Goal: Task Accomplishment & Management: Use online tool/utility

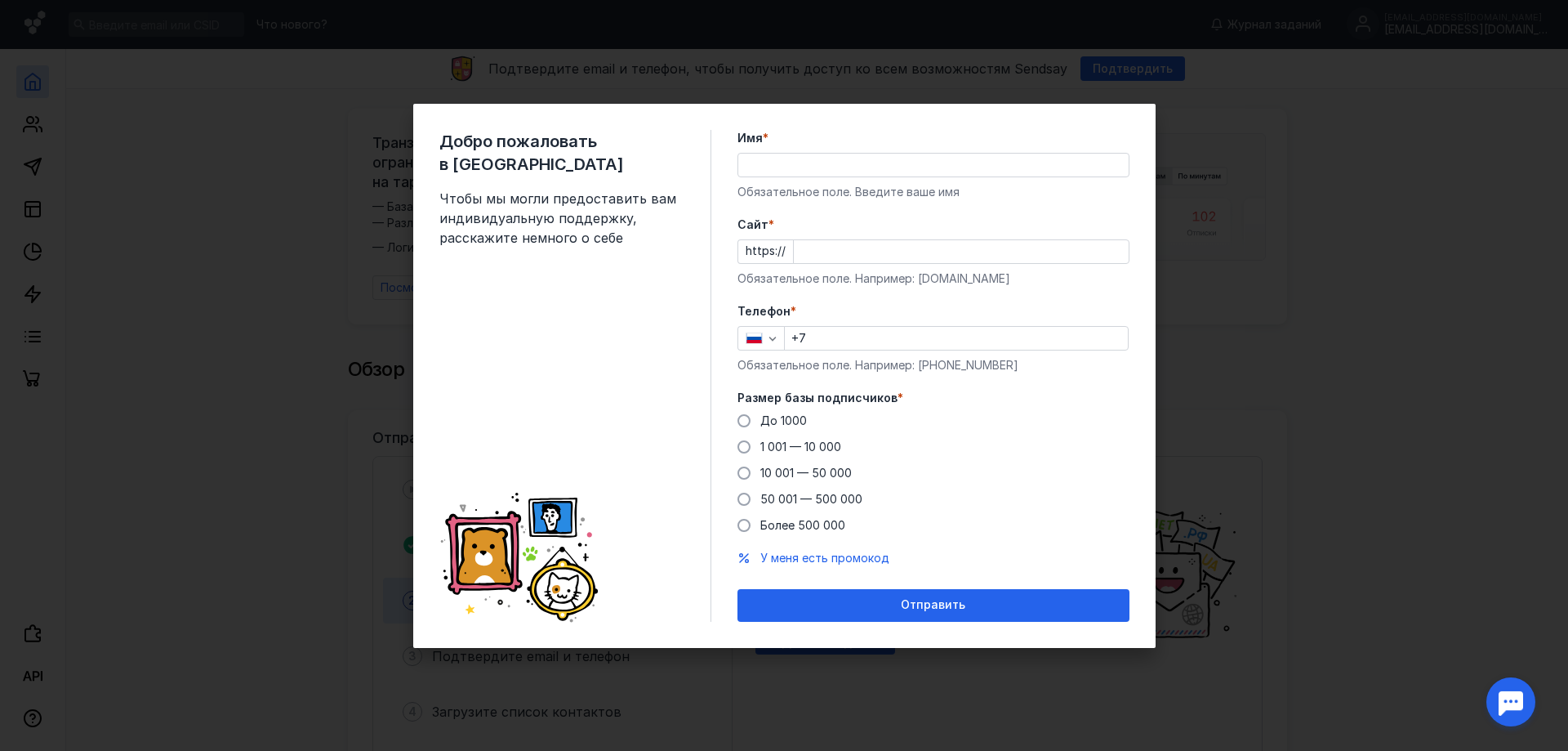
click at [817, 184] on div "Обязательное поле. Введите ваше имя" at bounding box center [934, 192] width 392 height 16
click at [878, 163] on input "Имя *" at bounding box center [934, 165] width 391 height 23
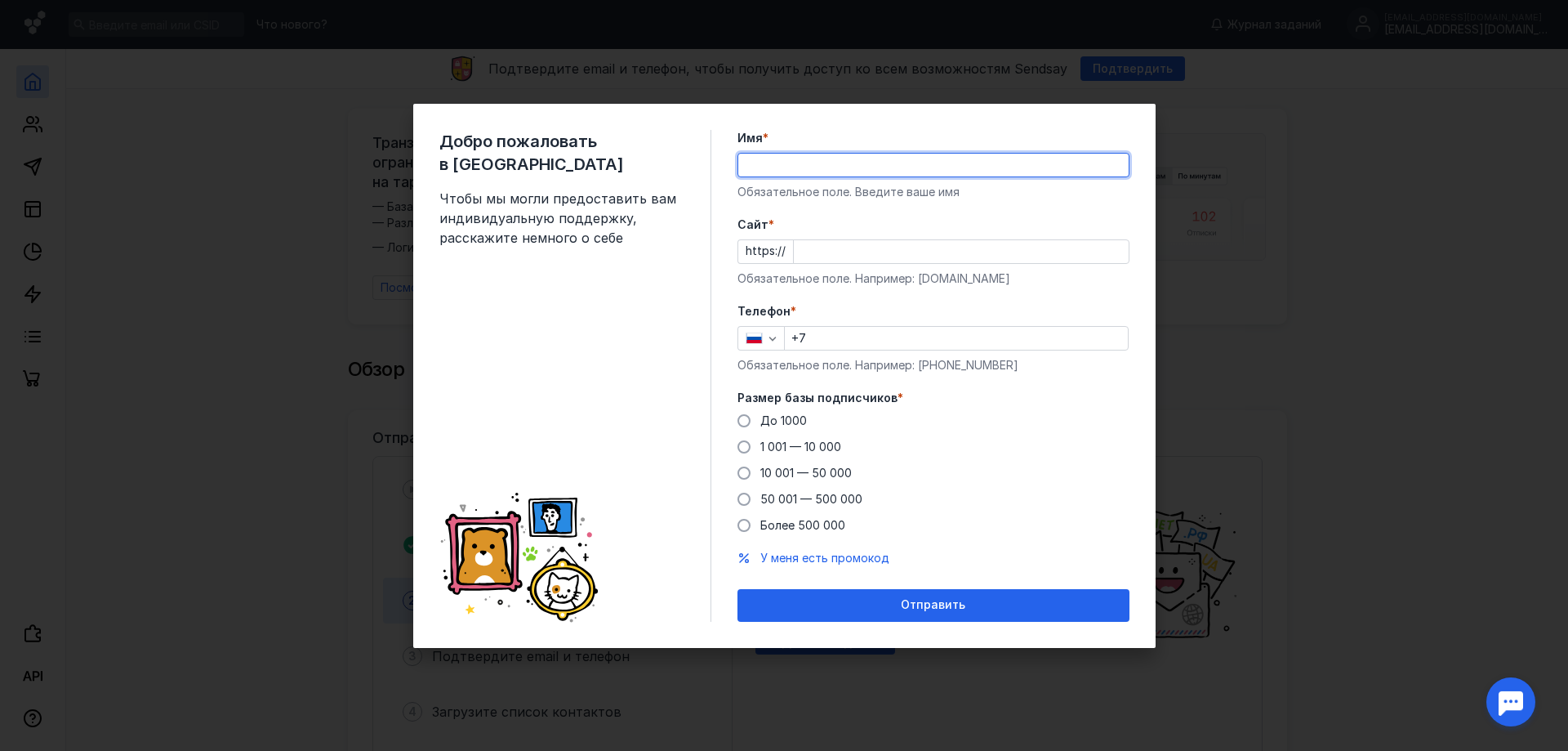
type input "Артлот"
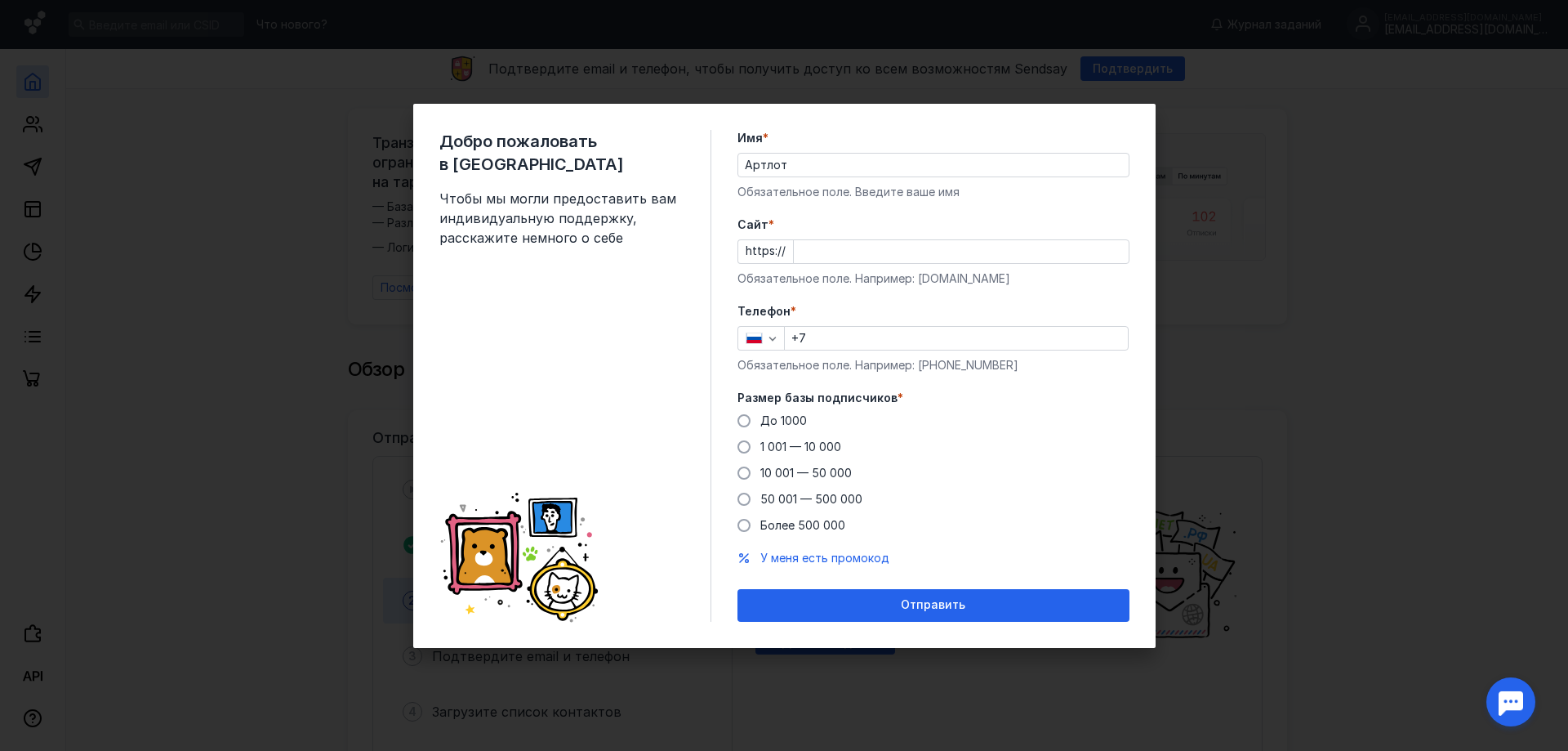
click at [888, 263] on div "Cайт * https:// Обязательное поле. Например: [DOMAIN_NAME]" at bounding box center [934, 252] width 392 height 70
click at [878, 254] on input "Cайт *" at bounding box center [961, 252] width 335 height 23
paste input "[DOMAIN_NAME][URL]"
type input "[DOMAIN_NAME][URL]"
click at [851, 346] on input "+7" at bounding box center [956, 339] width 343 height 23
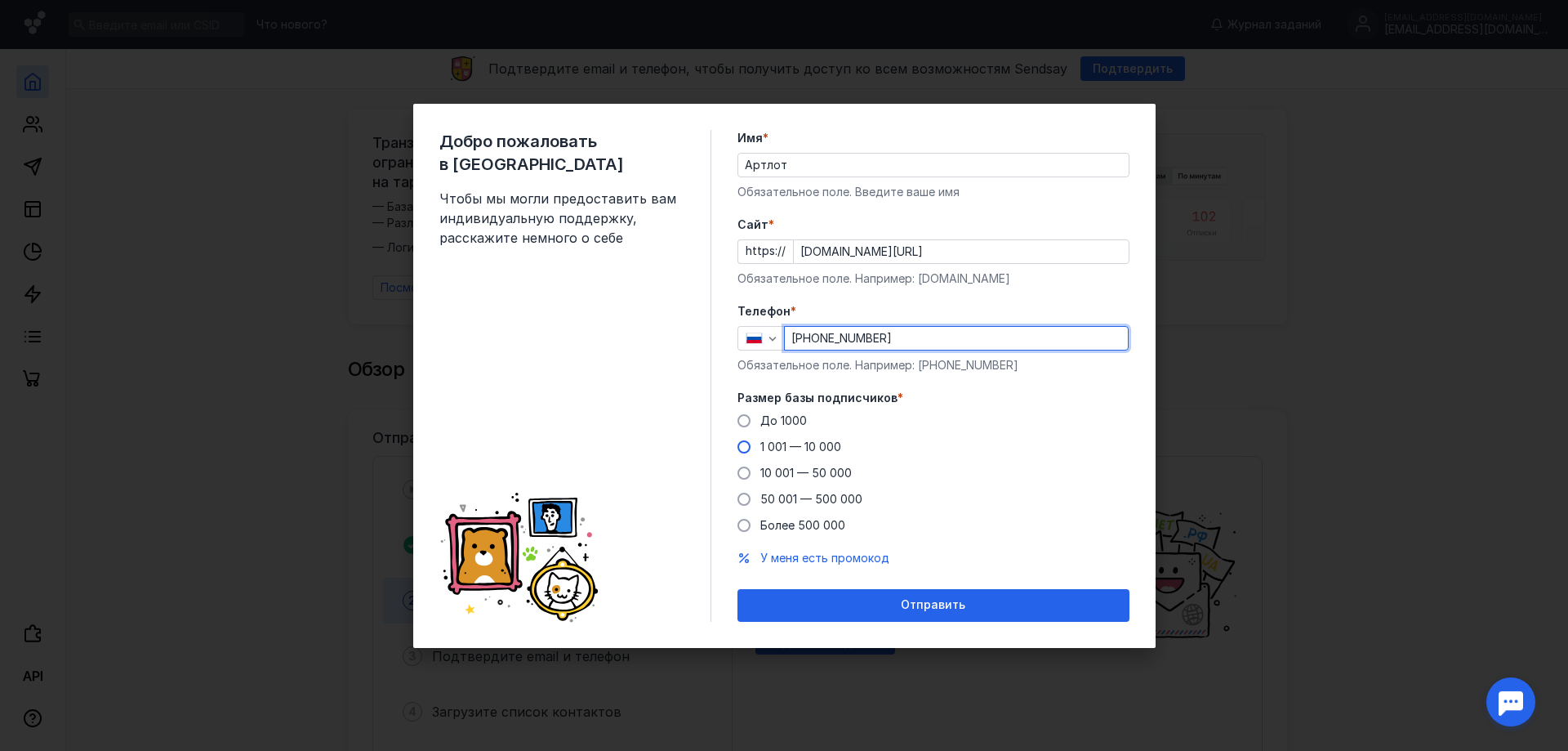
type input "[PHONE_NUMBER]"
click at [824, 445] on span "1 001 — 10 000" at bounding box center [801, 445] width 81 height 13
click at [0, 0] on input "1 001 — 10 000" at bounding box center [0, 0] width 0 height 0
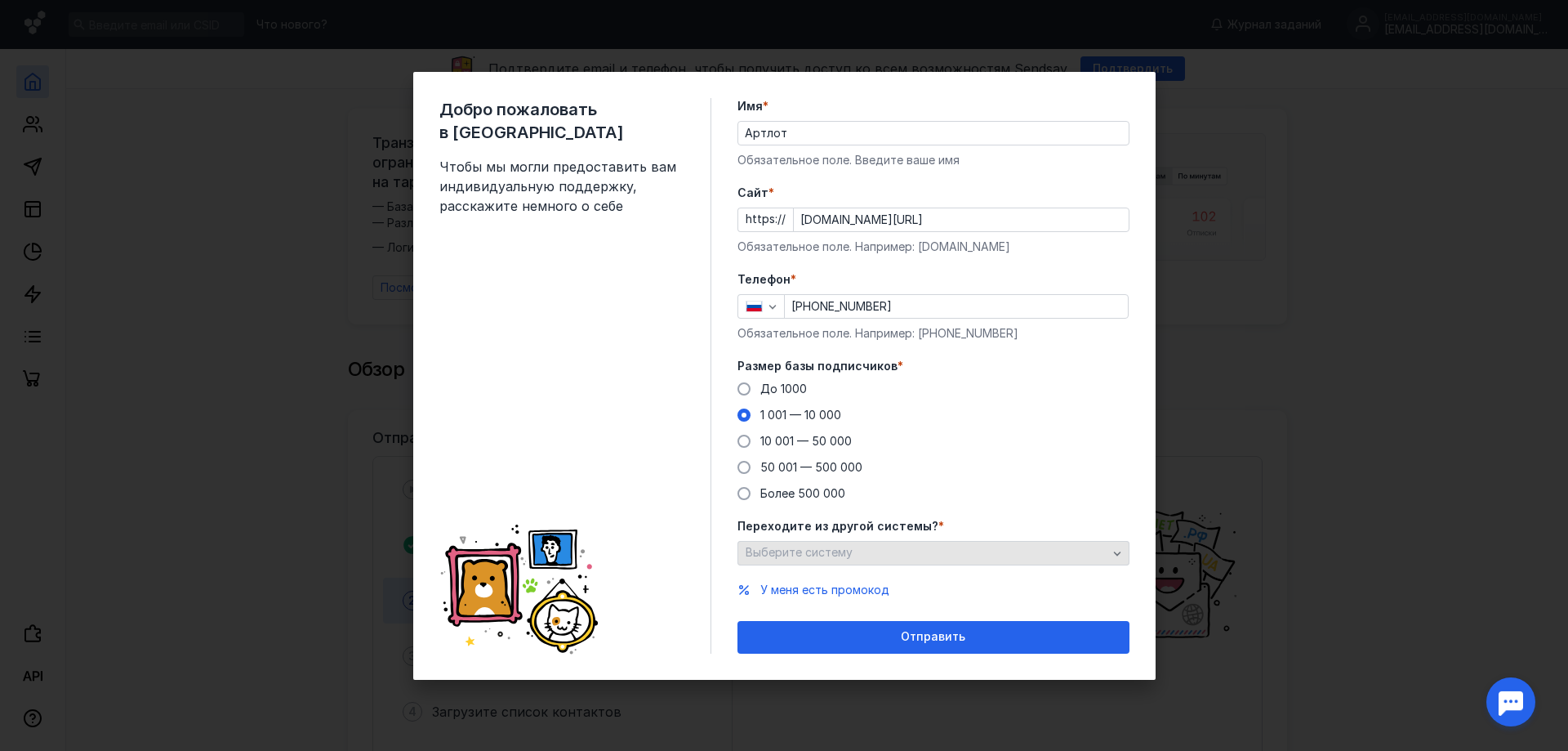
click at [923, 555] on div "Выберите систему" at bounding box center [926, 552] width 370 height 13
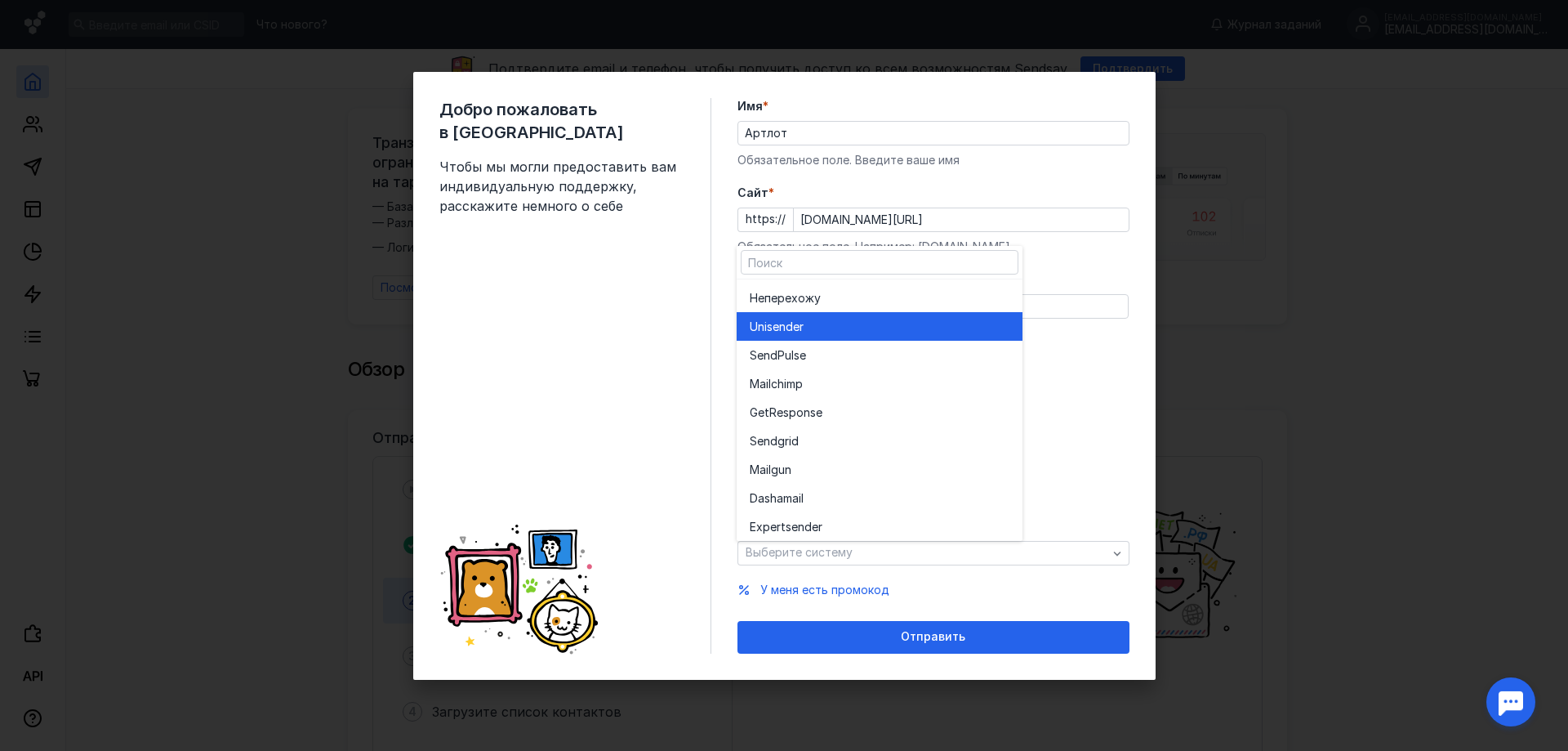
click at [837, 332] on div "Unisende r" at bounding box center [880, 326] width 260 height 16
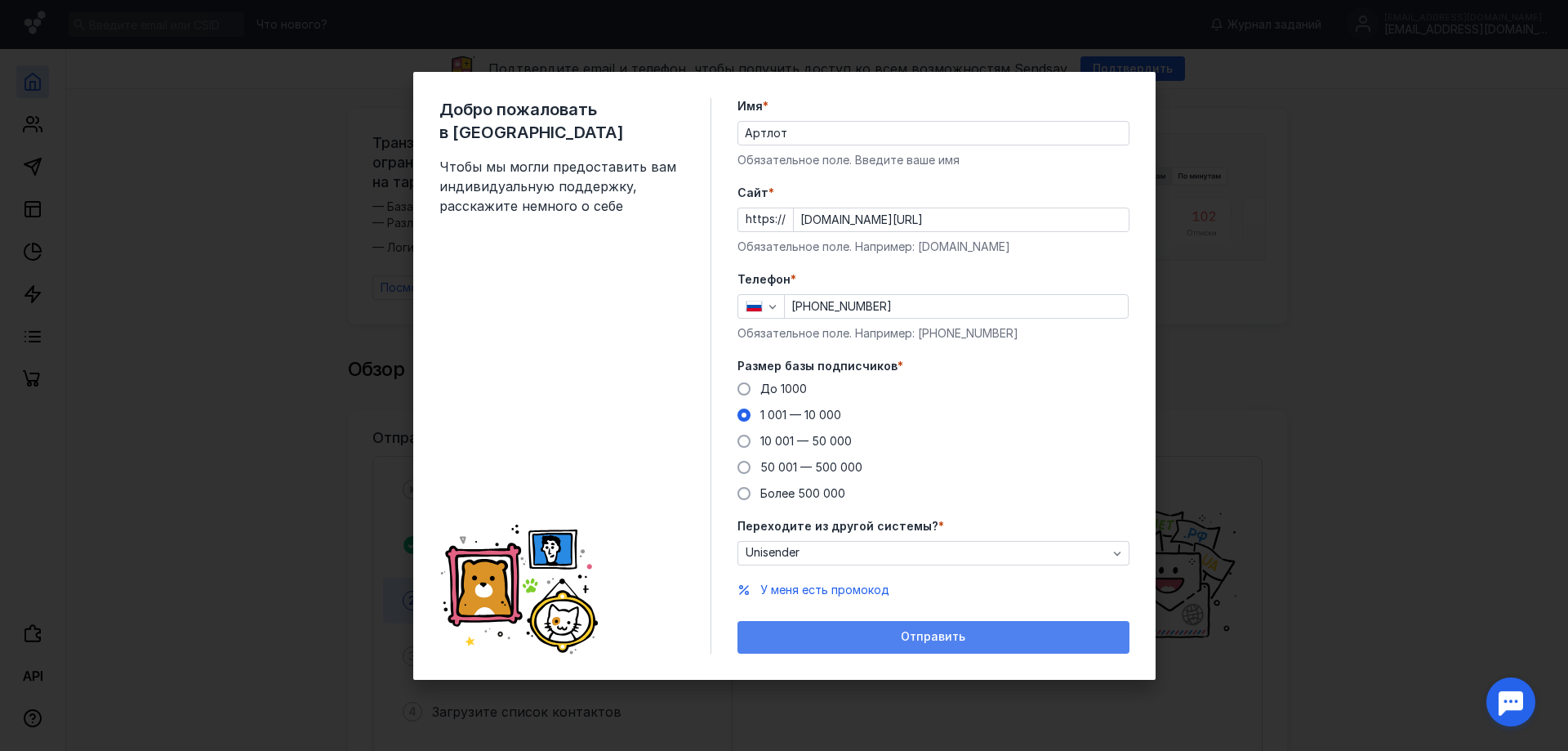
click at [906, 629] on div "Отправить" at bounding box center [934, 637] width 392 height 32
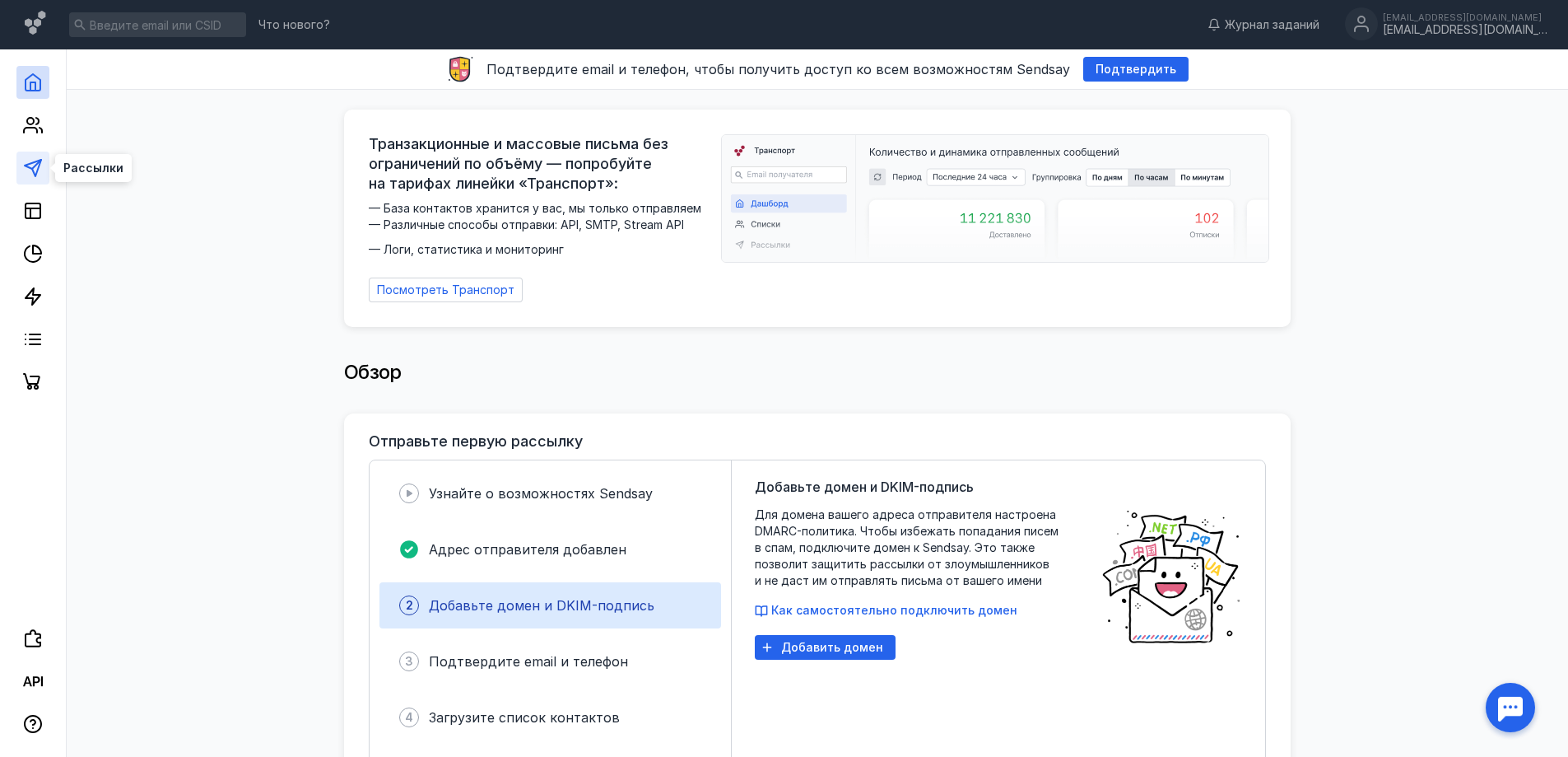
click at [23, 164] on icon at bounding box center [33, 168] width 20 height 20
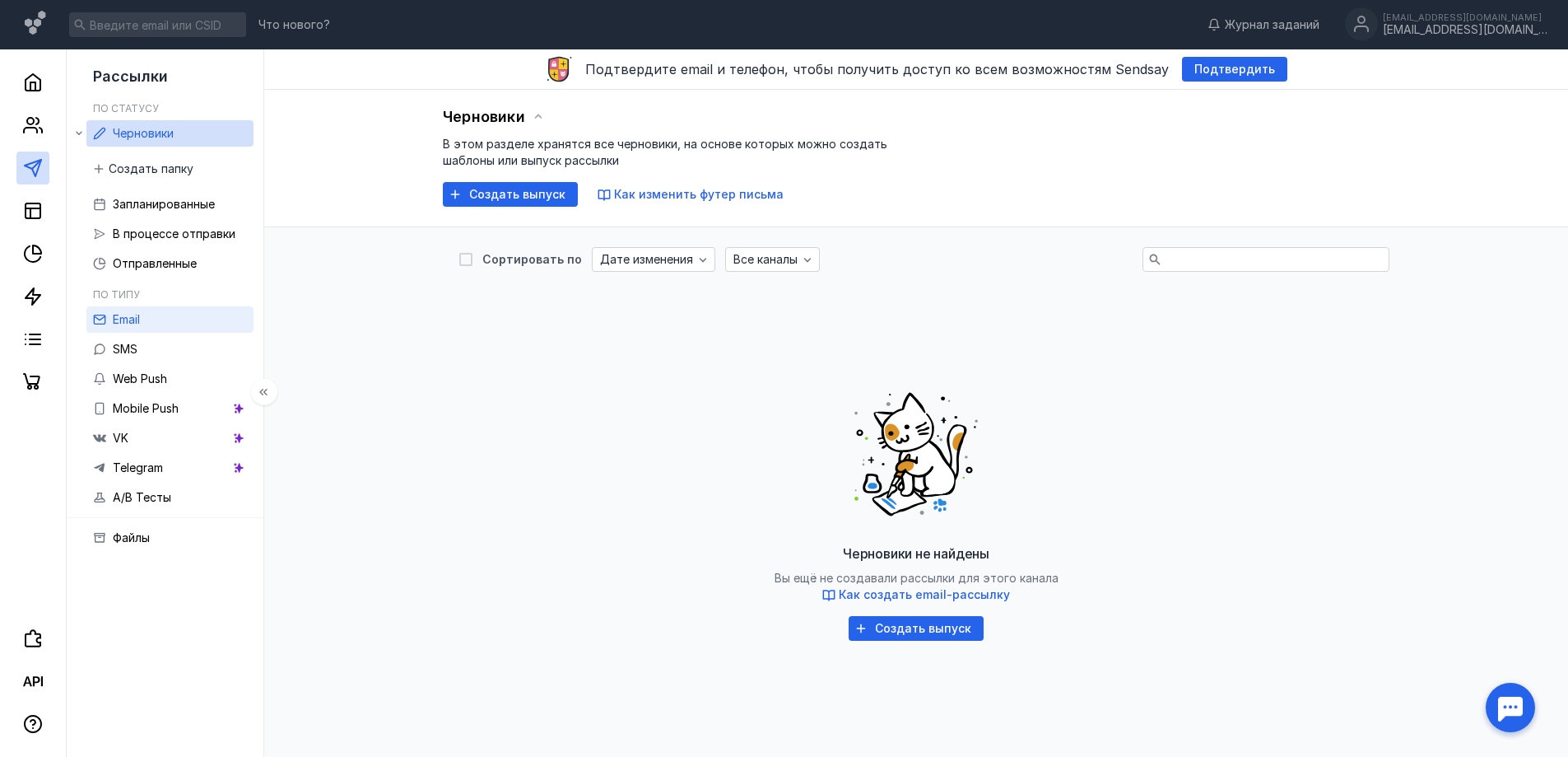
click at [132, 319] on span "Email" at bounding box center [126, 318] width 27 height 14
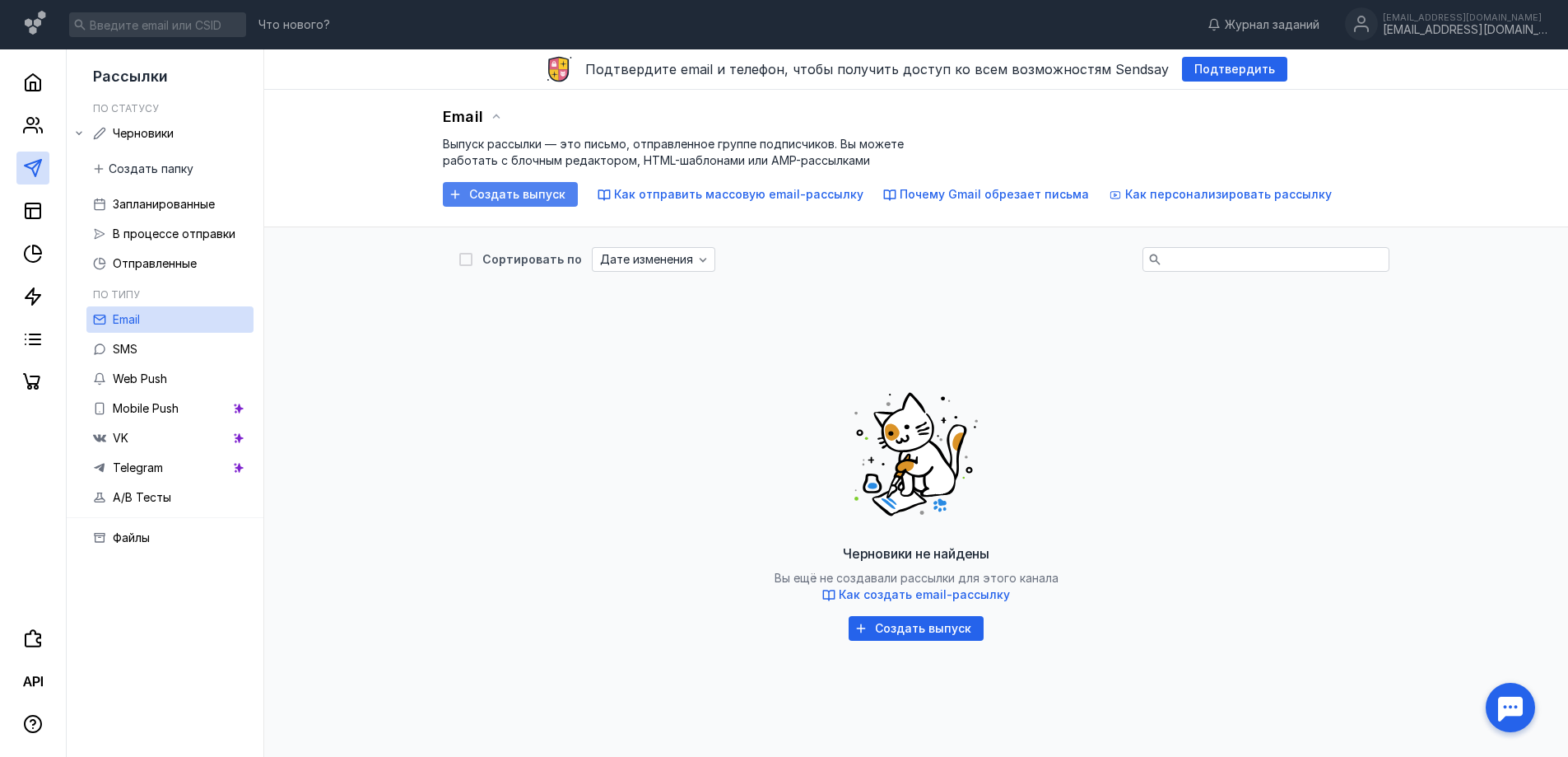
click at [517, 191] on span "Создать выпуск" at bounding box center [518, 194] width 97 height 14
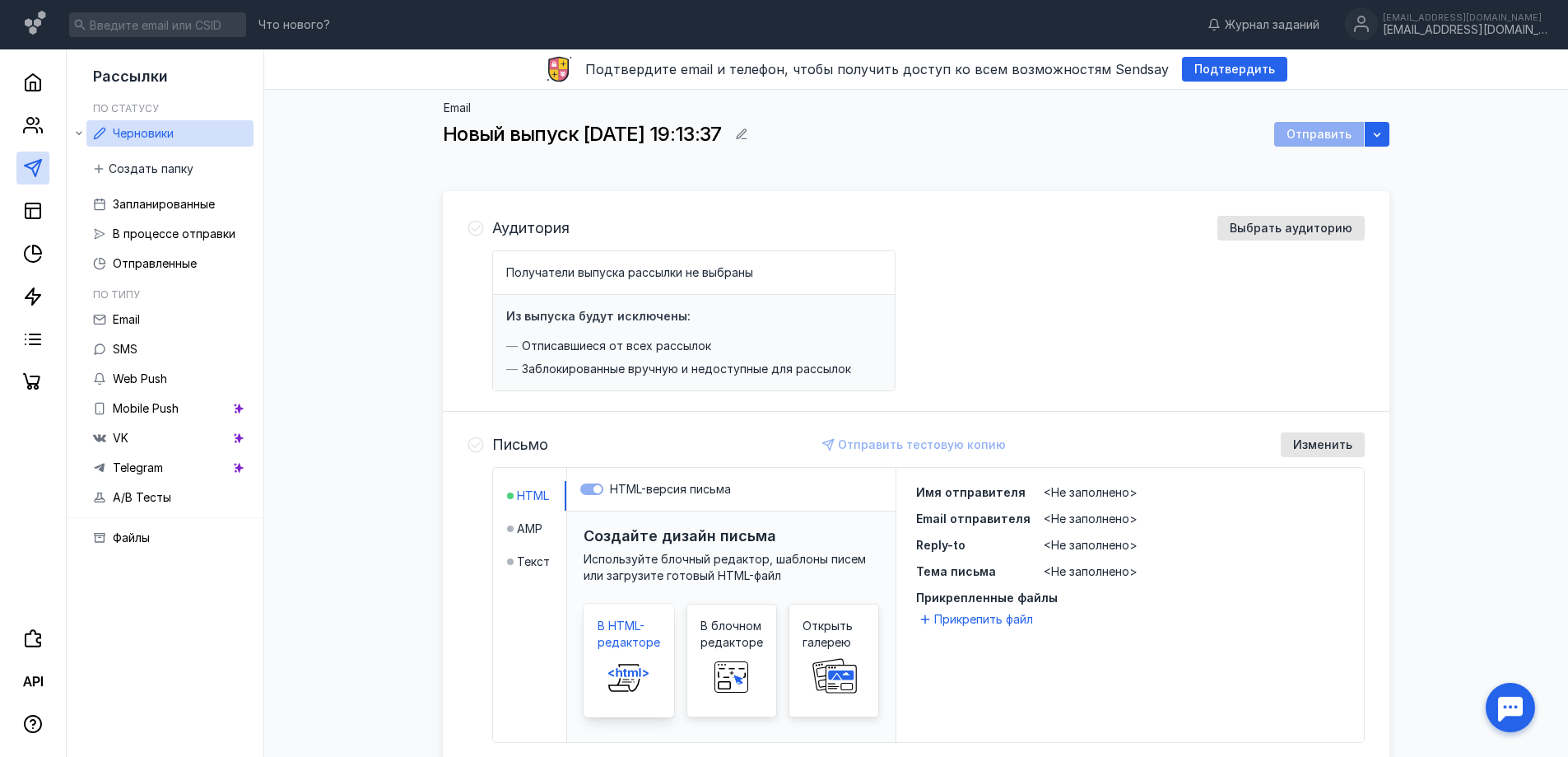
click at [626, 664] on icon at bounding box center [629, 677] width 52 height 33
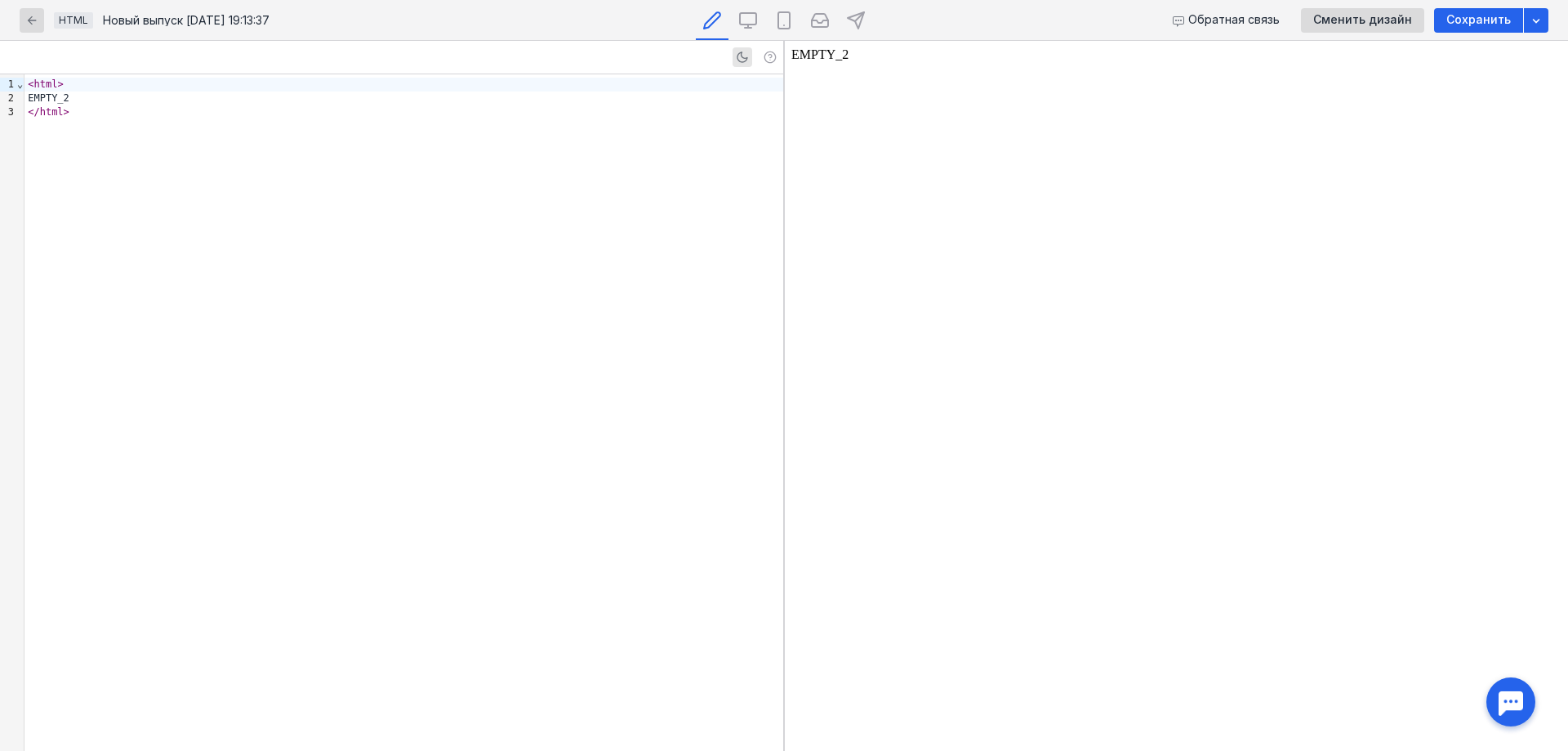
click at [18, 19] on div "HTML Новый выпуск [DATE] 19:13:37 Обратная связь Сменить дизайн Сохранить" at bounding box center [784, 21] width 1568 height 41
click at [81, 125] on div "< html > EMPTY_2 </ html >" at bounding box center [403, 412] width 759 height 677
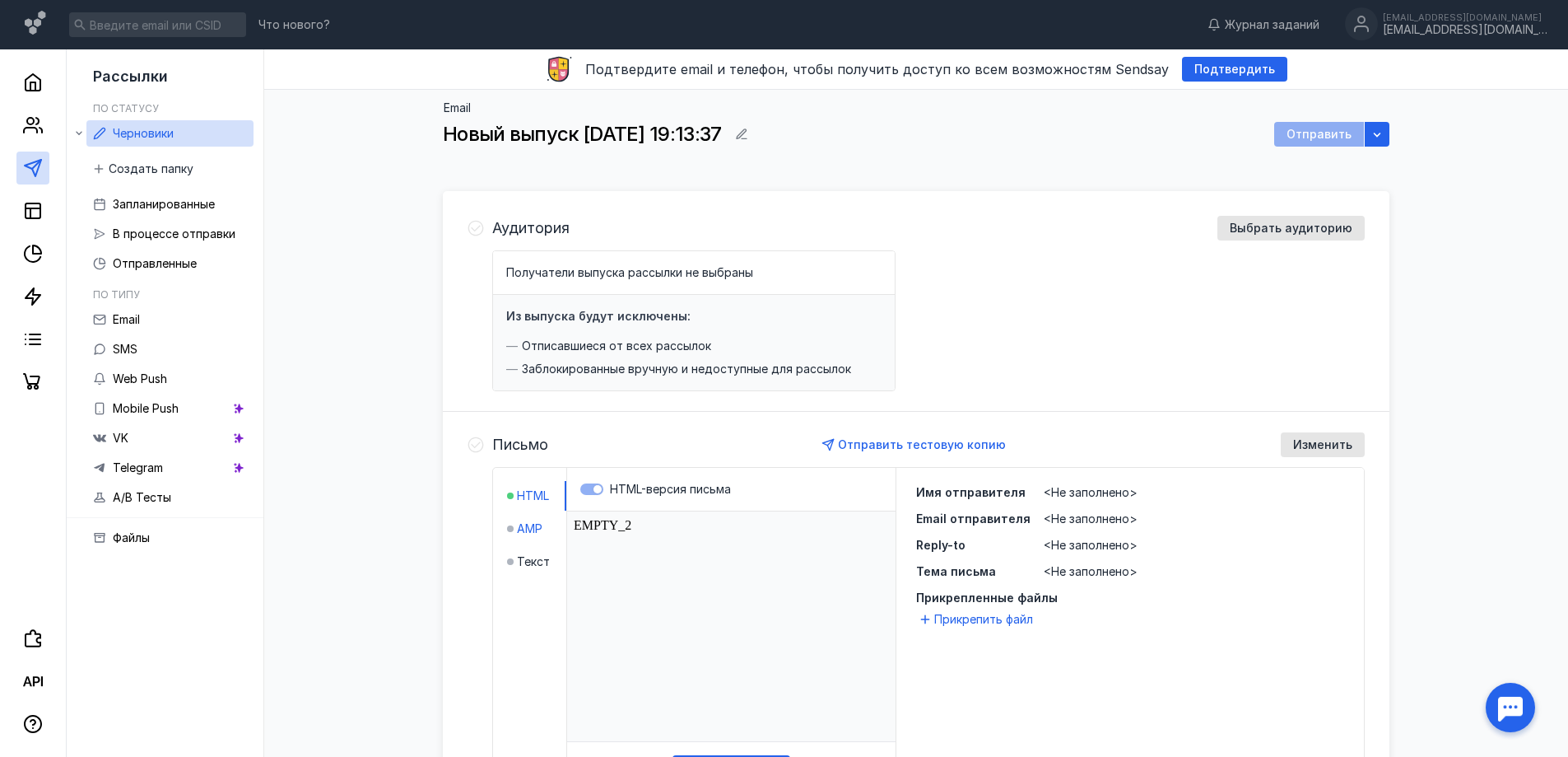
click at [526, 523] on span "AMP" at bounding box center [529, 528] width 25 height 16
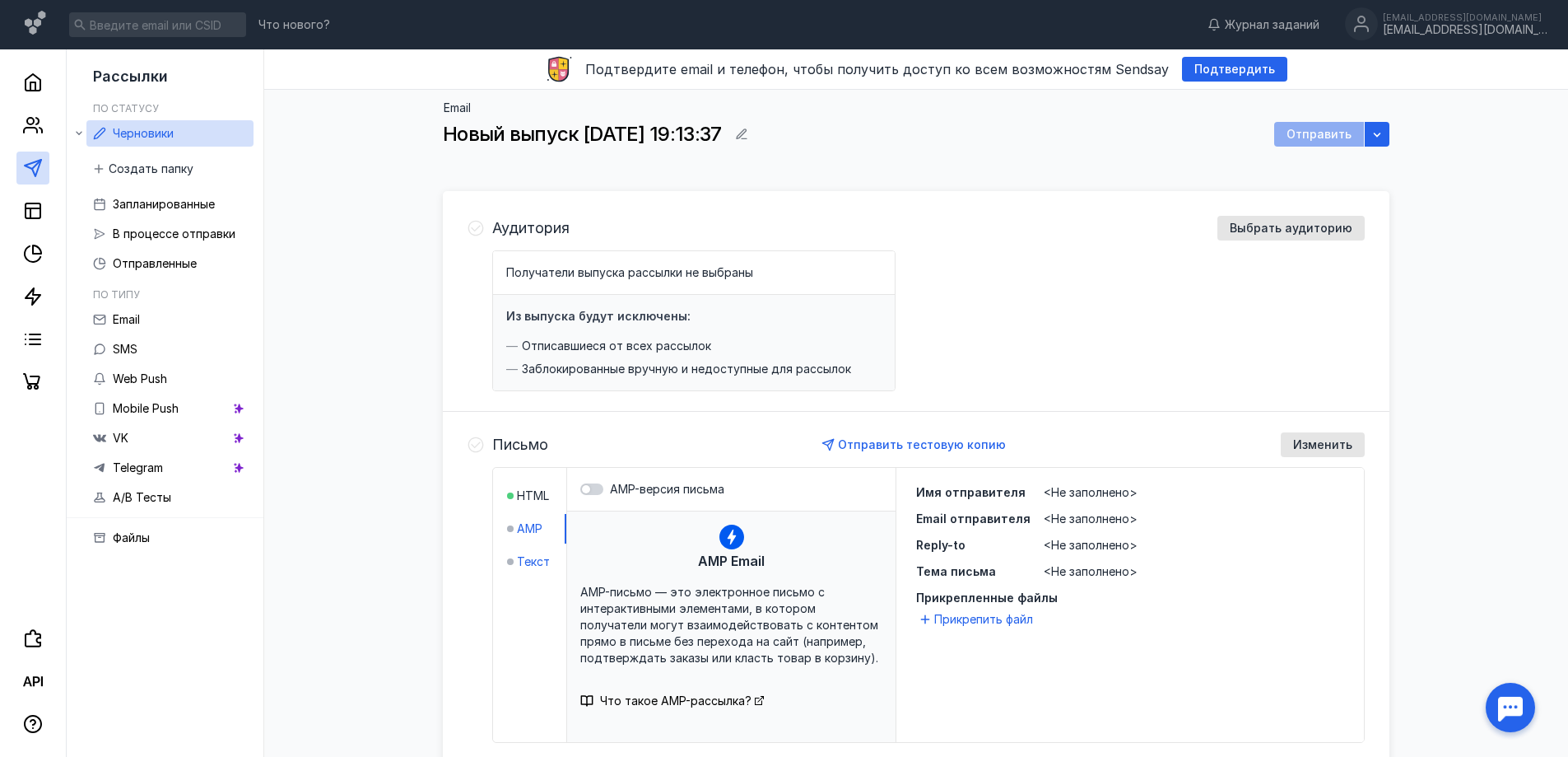
click at [529, 562] on span "Текст" at bounding box center [533, 562] width 33 height 16
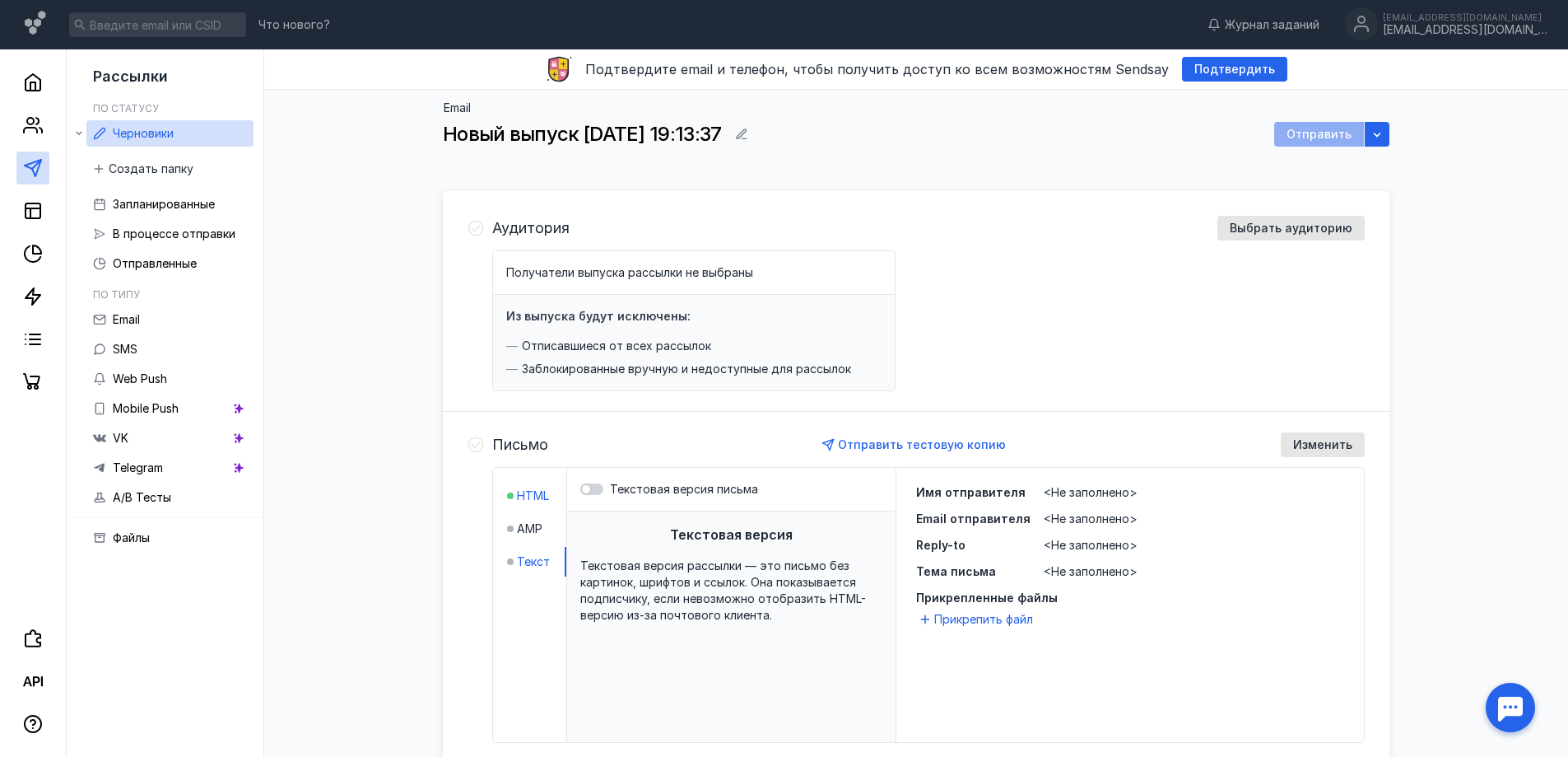
click at [526, 489] on span "HTML" at bounding box center [533, 496] width 33 height 16
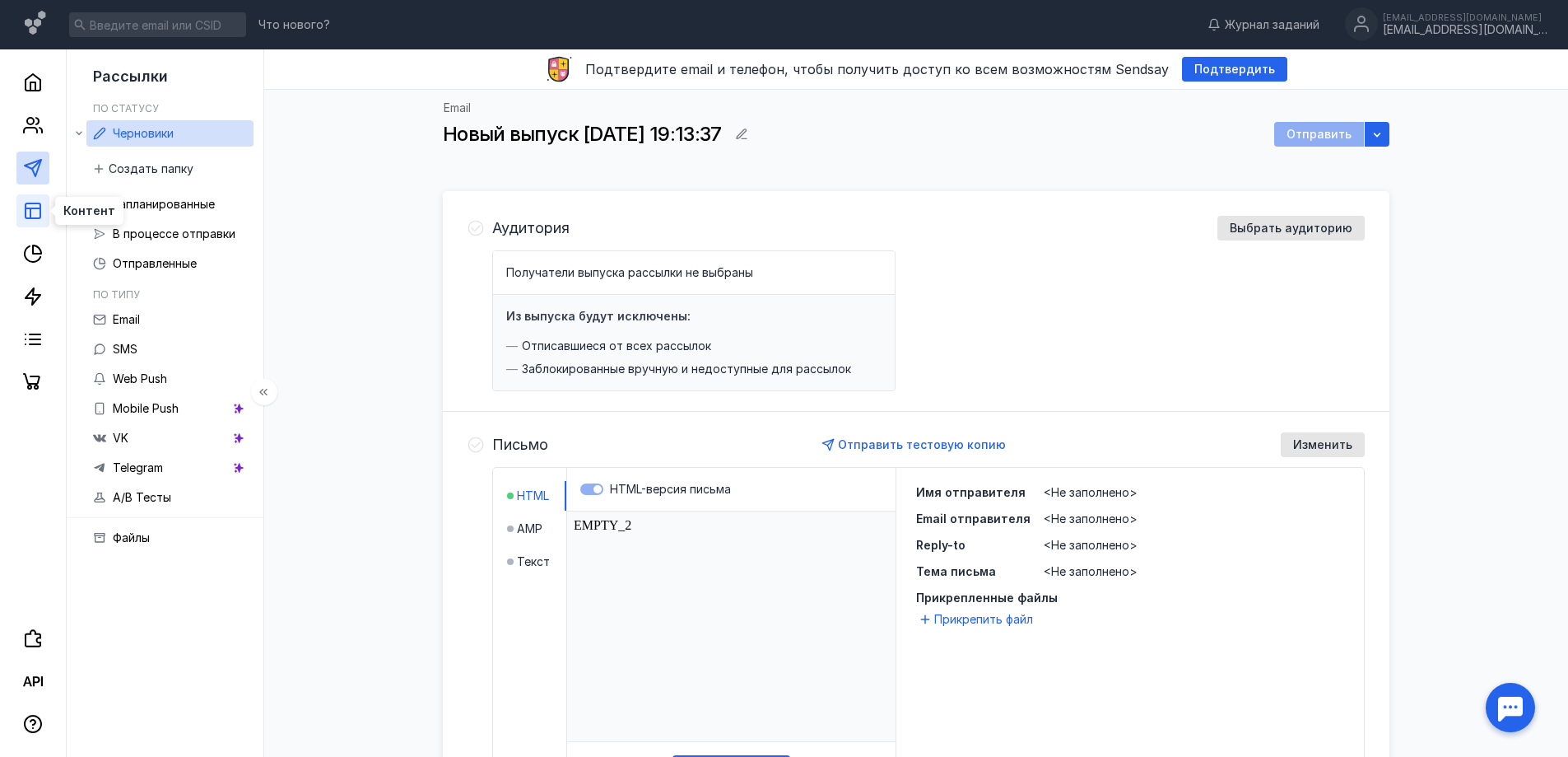
click at [23, 210] on icon at bounding box center [33, 210] width 20 height 20
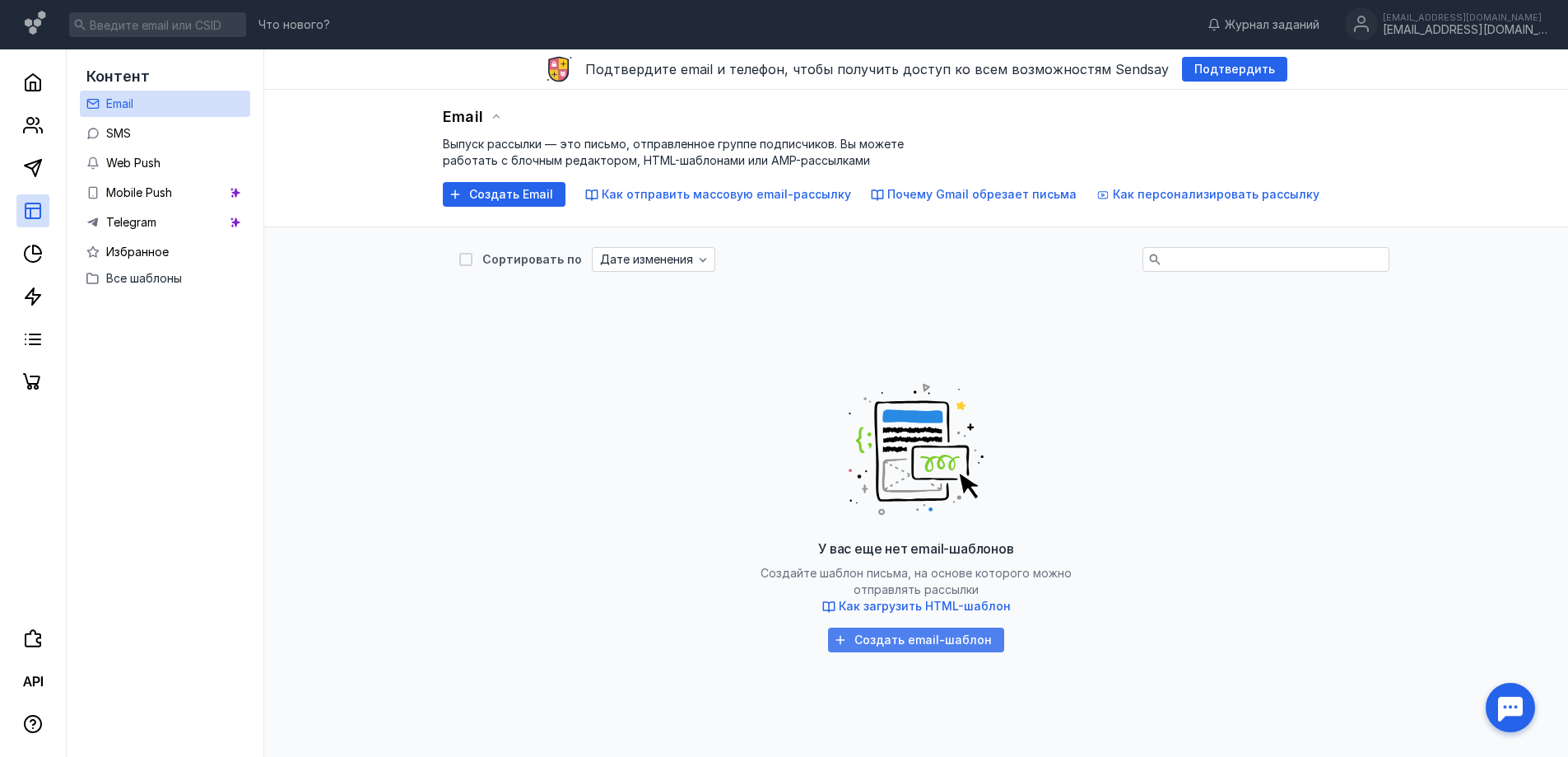
click at [901, 637] on span "Создать email-шаблон" at bounding box center [923, 640] width 137 height 14
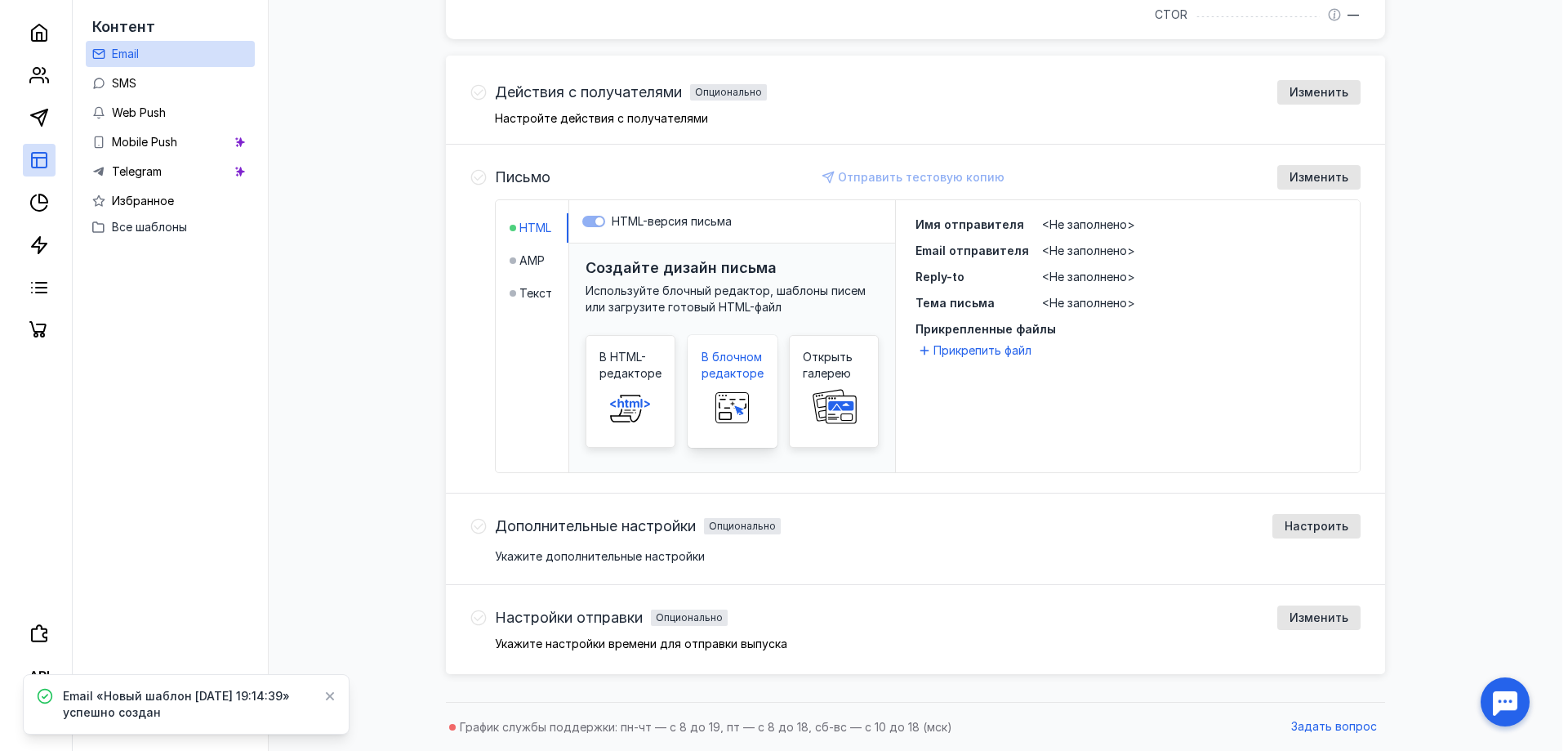
scroll to position [42, 0]
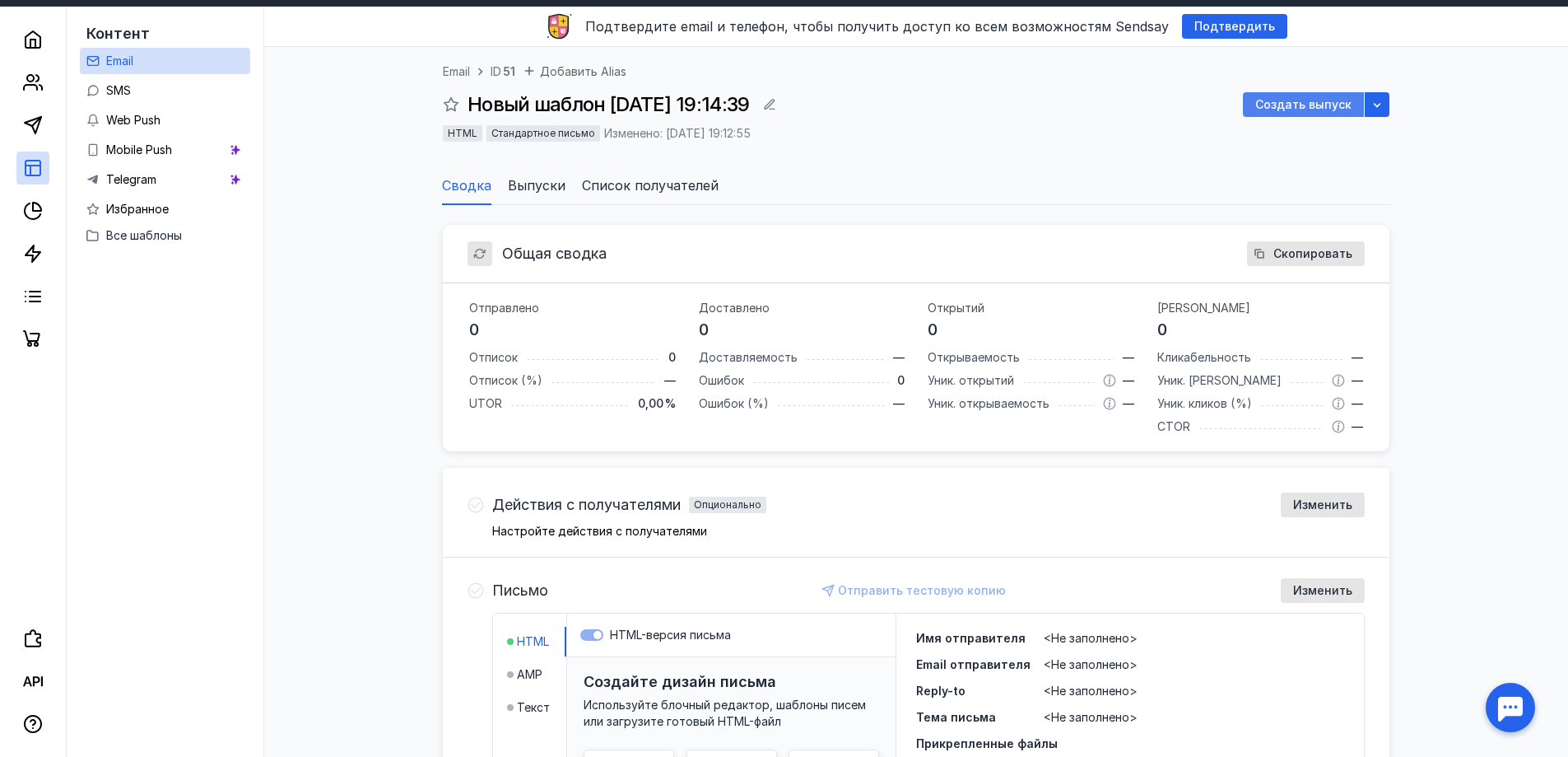
click at [1330, 99] on span "Создать выпуск" at bounding box center [1303, 104] width 97 height 14
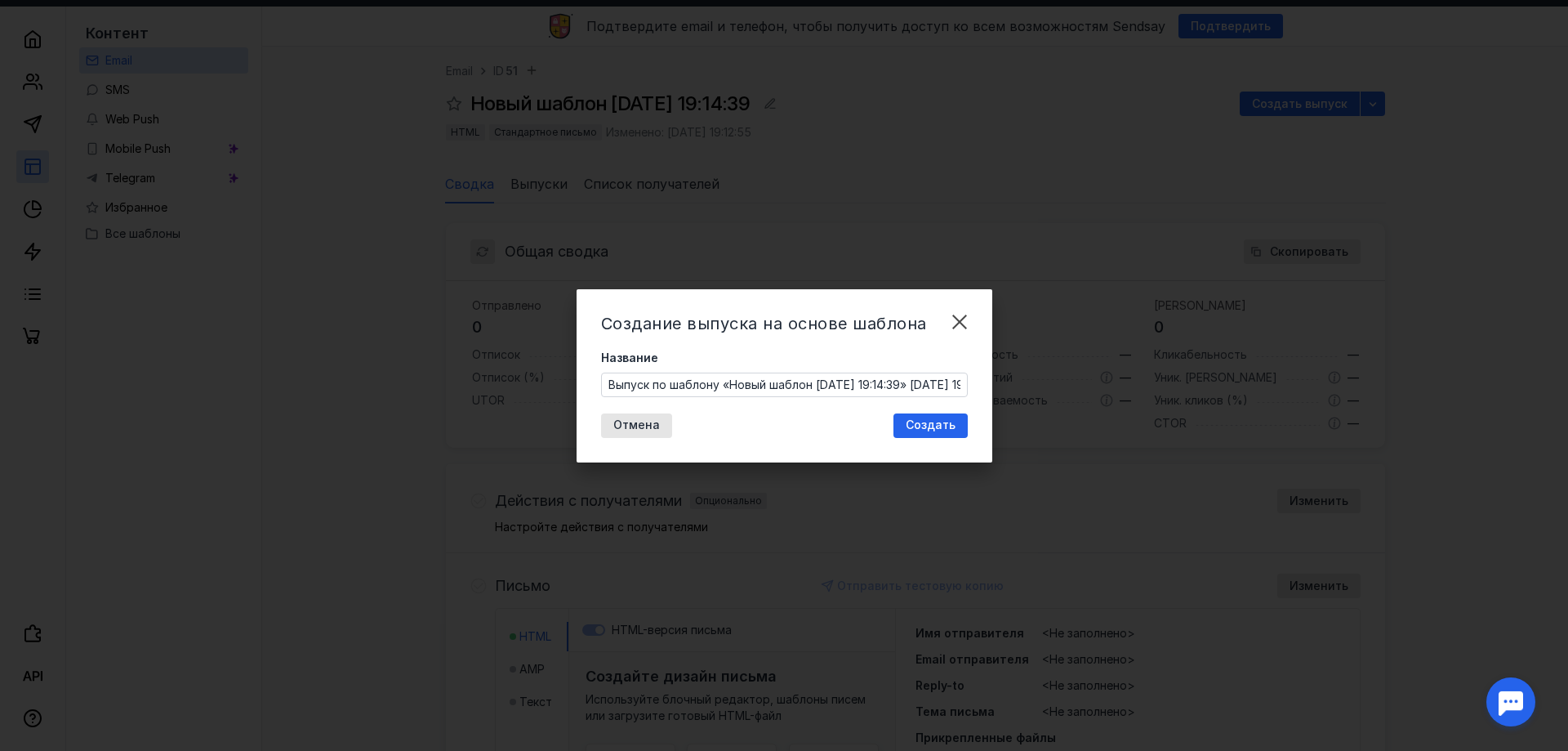
click at [885, 411] on div "Создание выпуска на основе шаблона Название Выпуск по шаблону «Новый шаблон [DA…" at bounding box center [785, 376] width 416 height 173
click at [935, 431] on span "Создать" at bounding box center [931, 425] width 50 height 13
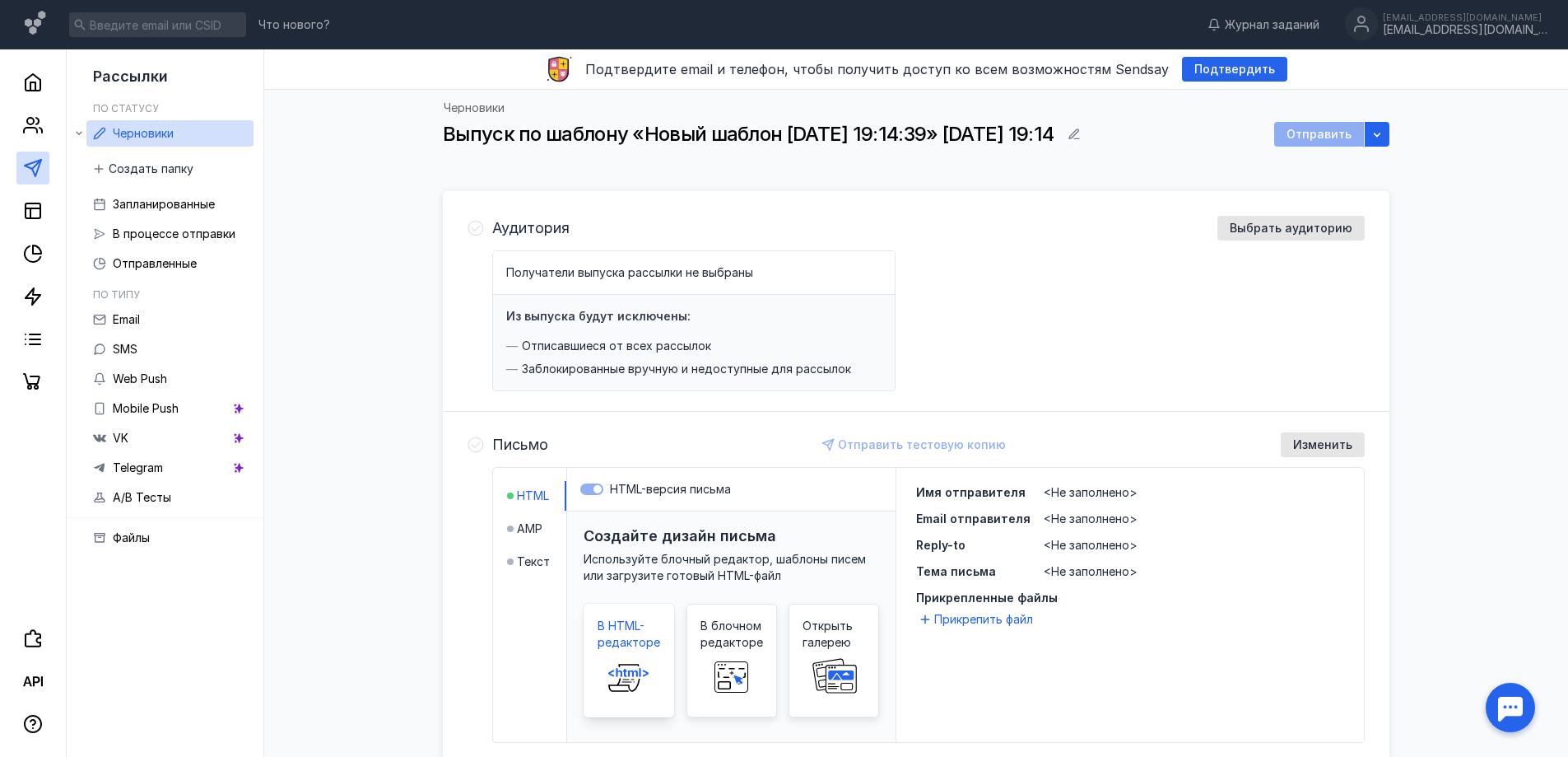
click at [656, 650] on div "В HTML-редакторе" at bounding box center [629, 660] width 90 height 114
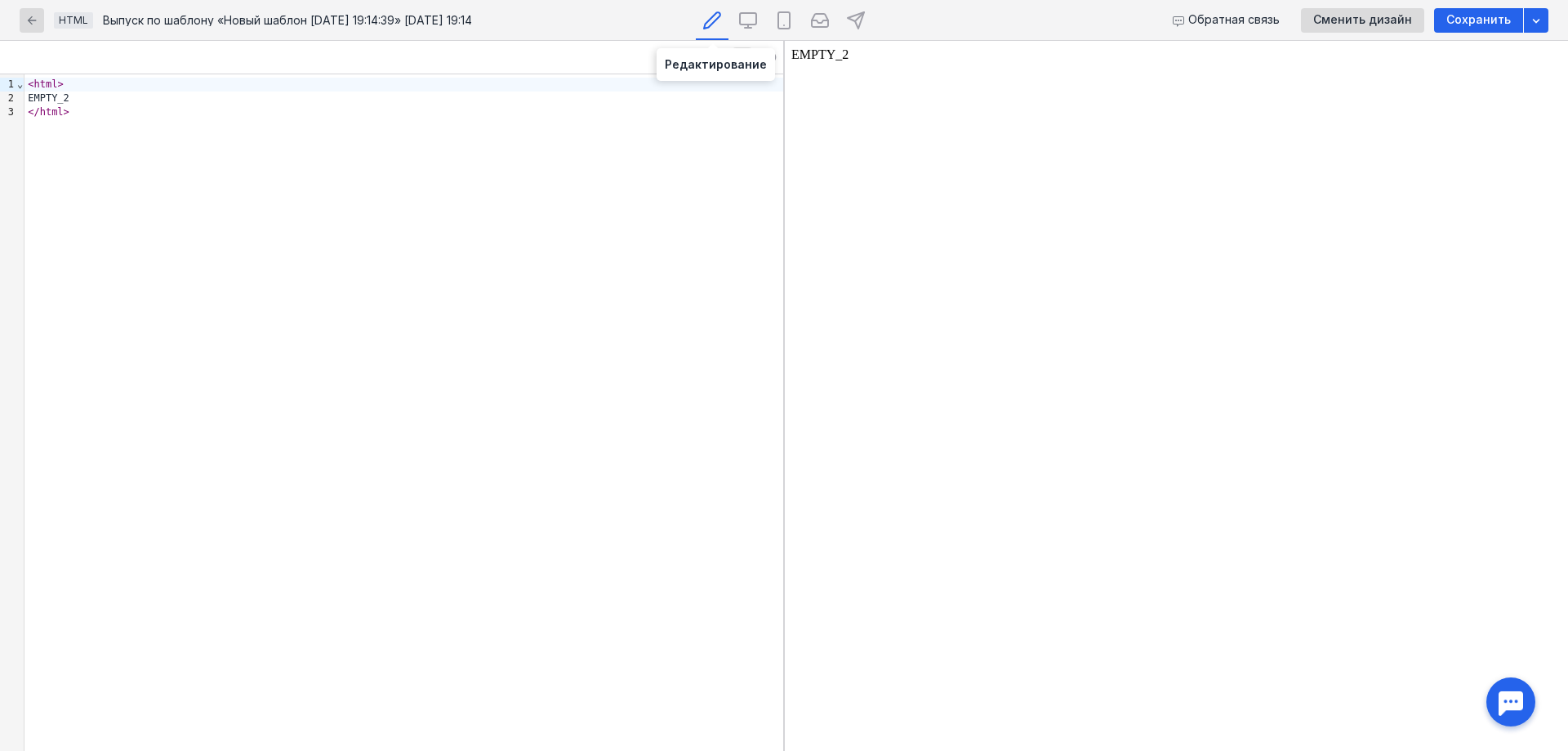
click at [706, 15] on icon at bounding box center [712, 21] width 20 height 20
drag, startPoint x: 690, startPoint y: 82, endPoint x: 388, endPoint y: 171, distance: 314.8
click at [388, 171] on div "< html > EMPTY_2 </ html >" at bounding box center [403, 412] width 759 height 677
click at [1529, 15] on div "button" at bounding box center [1536, 21] width 16 height 16
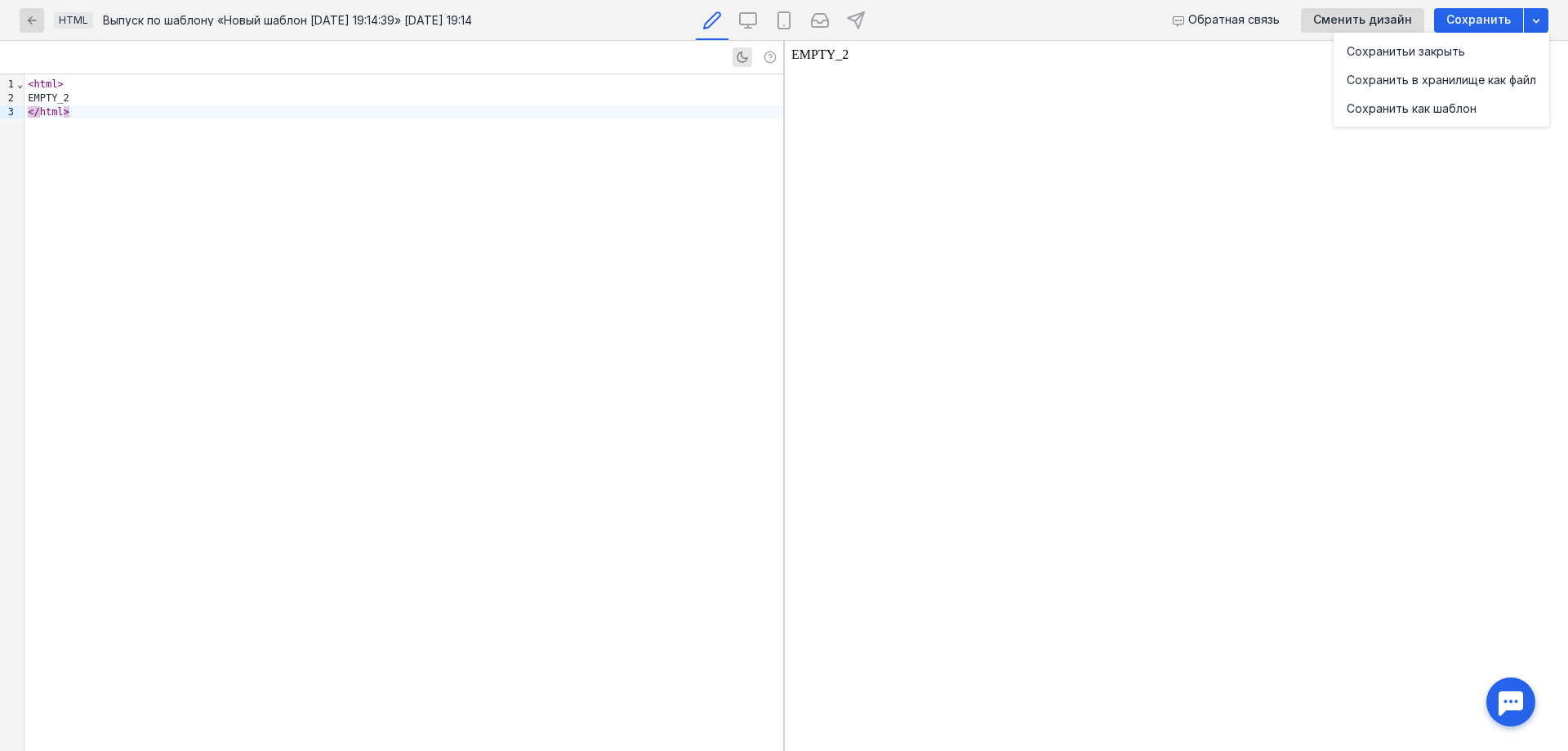
click at [1067, 27] on div "Обратная связь Сменить дизайн Сохранить" at bounding box center [1293, 20] width 510 height 40
click at [751, 20] on icon at bounding box center [748, 21] width 20 height 20
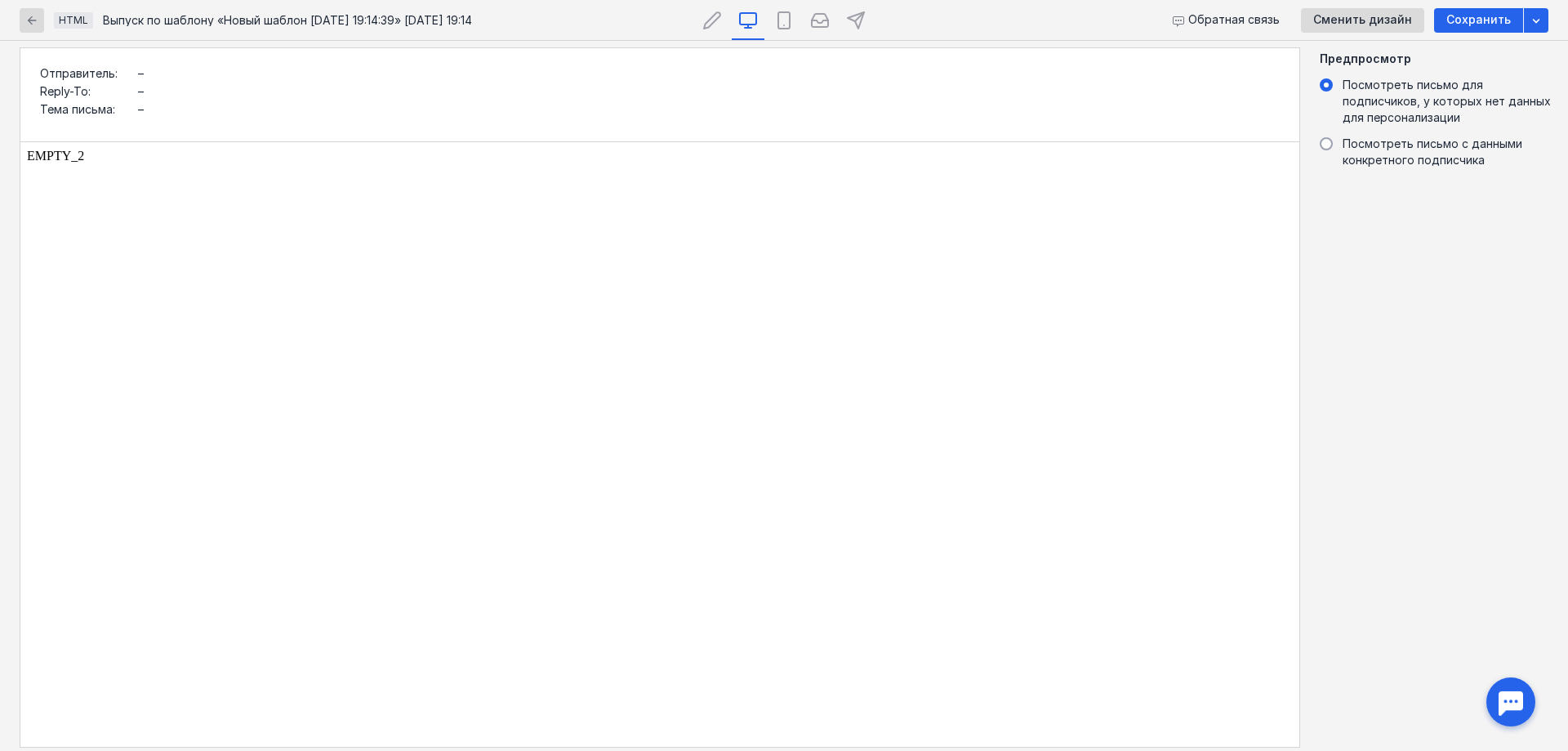
click at [49, 14] on div "HTML Выпуск по шаблону «Новый шаблон [DATE] 19:14:39» [DATE] 19:14" at bounding box center [274, 20] width 510 height 40
click at [22, 13] on div "button" at bounding box center [31, 20] width 24 height 24
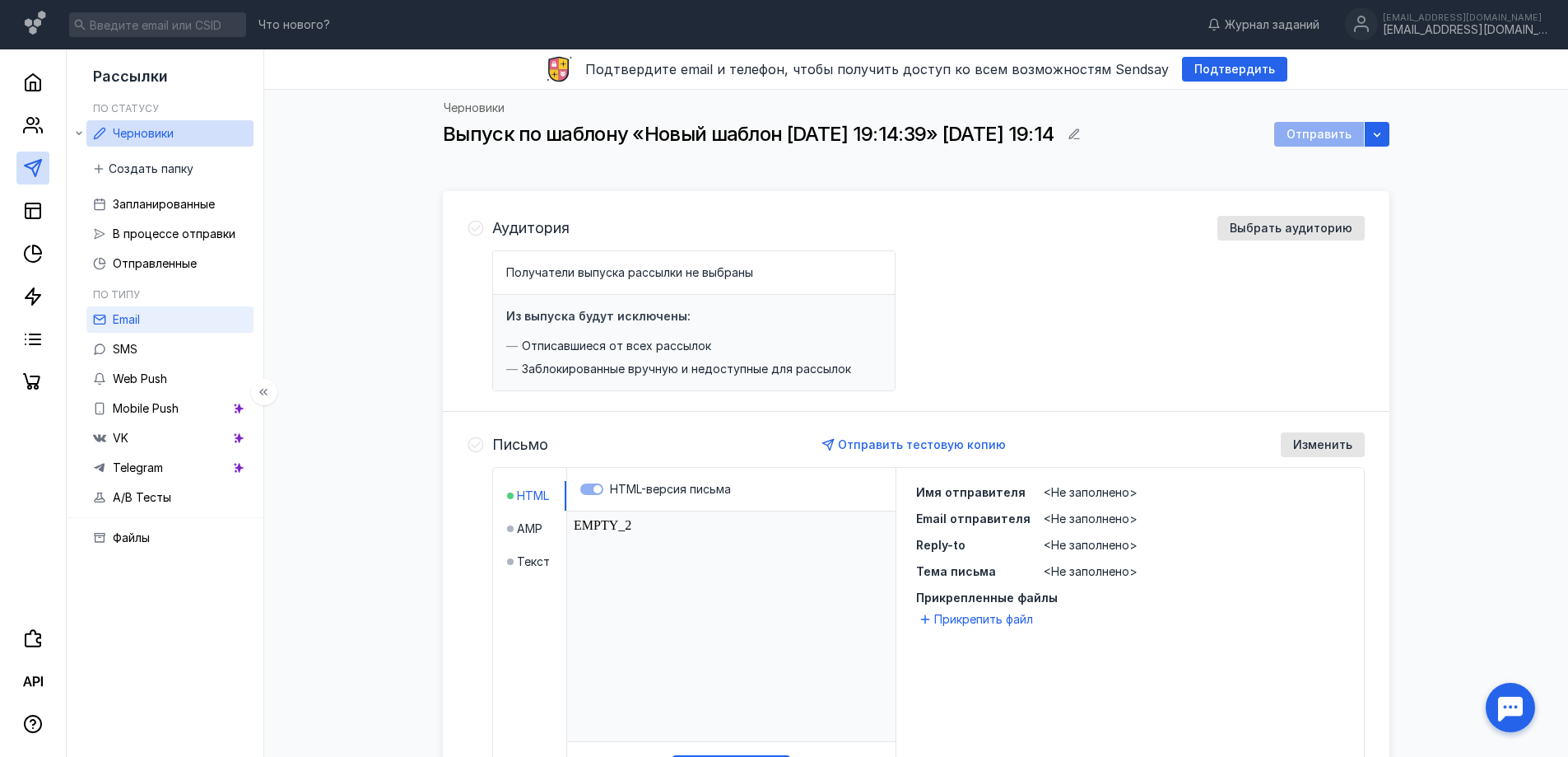
click at [147, 331] on link "Email" at bounding box center [170, 319] width 167 height 26
